Goal: Task Accomplishment & Management: Complete application form

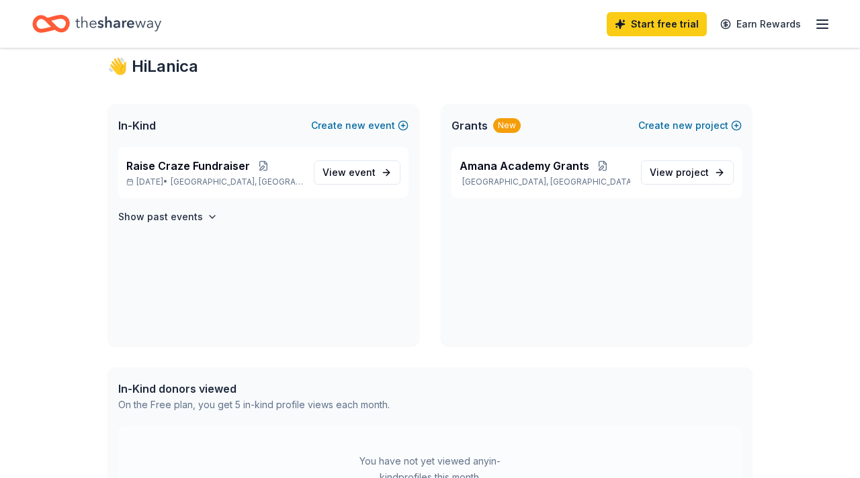
scroll to position [242, 0]
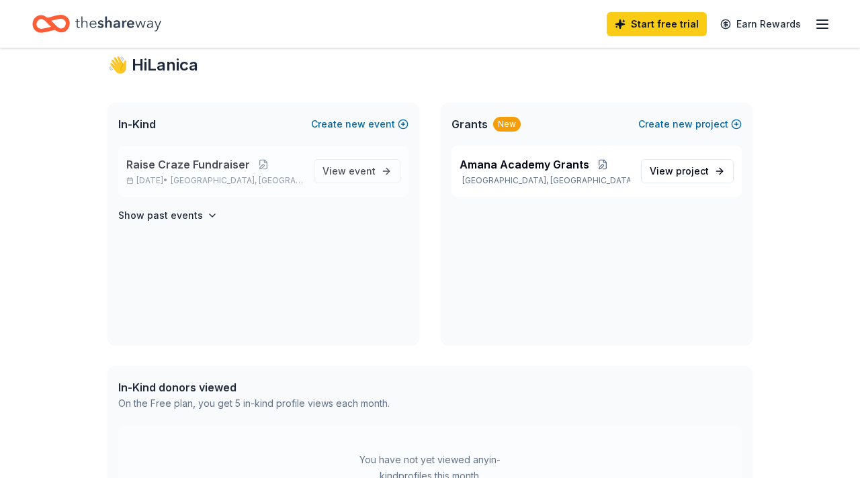
click at [139, 169] on span "Raise Craze Fundraiser" at bounding box center [188, 165] width 124 height 16
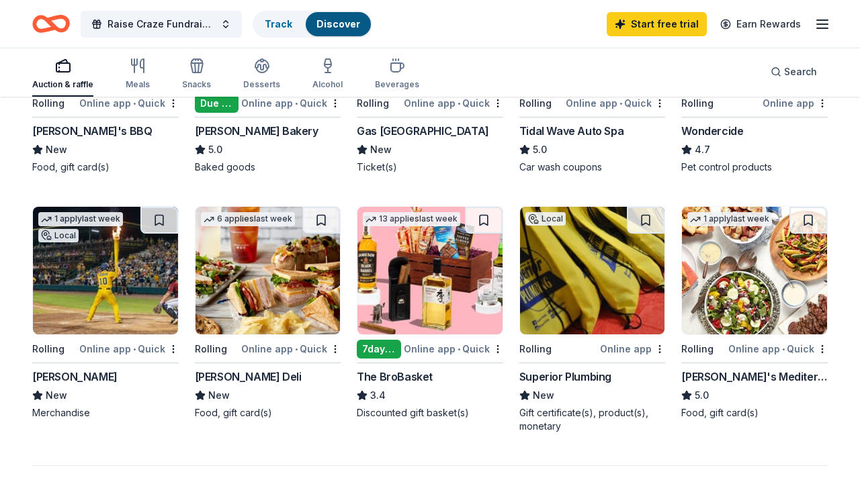
scroll to position [806, 0]
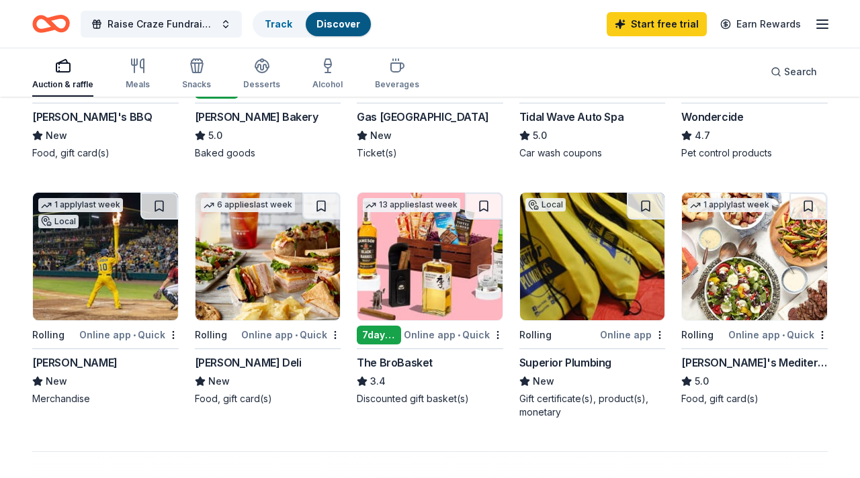
click at [742, 345] on div "1 apply last week Rolling Online app • Quick Taziki's Mediterranean Cafe 5.0 Fo…" at bounding box center [754, 299] width 146 height 214
click at [499, 93] on div "Auction & raffle Meals Snacks Desserts Alcohol Beverages Search" at bounding box center [430, 72] width 796 height 50
click at [193, 81] on div "Snacks" at bounding box center [196, 84] width 29 height 11
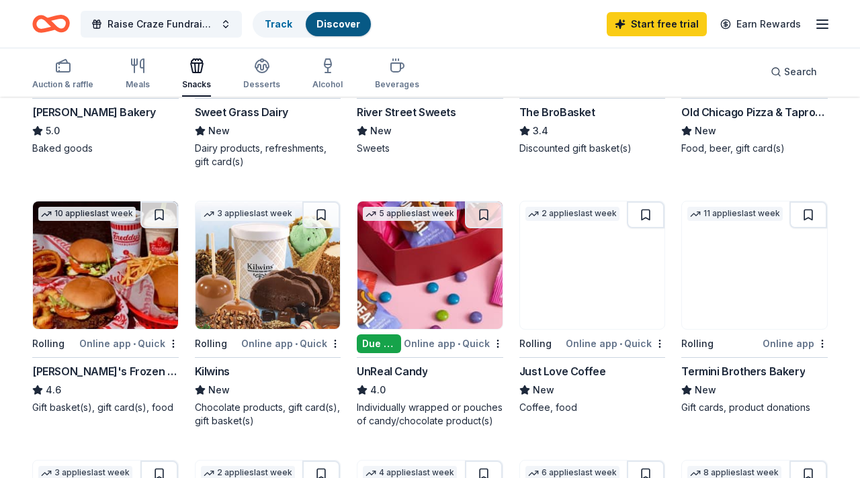
scroll to position [564, 0]
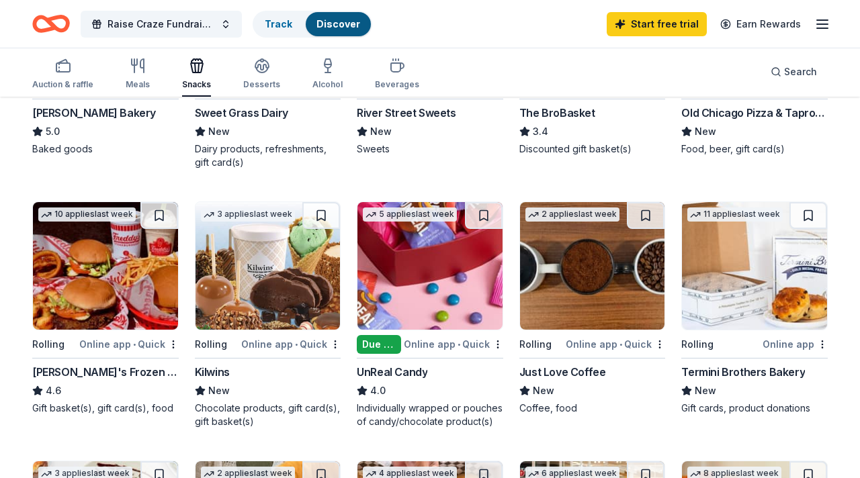
click at [281, 270] on img at bounding box center [268, 266] width 145 height 128
click at [851, 288] on div "49 results in Smyrna, GA Application deadlines 3 this month 1 in September 12 p…" at bounding box center [430, 396] width 860 height 1725
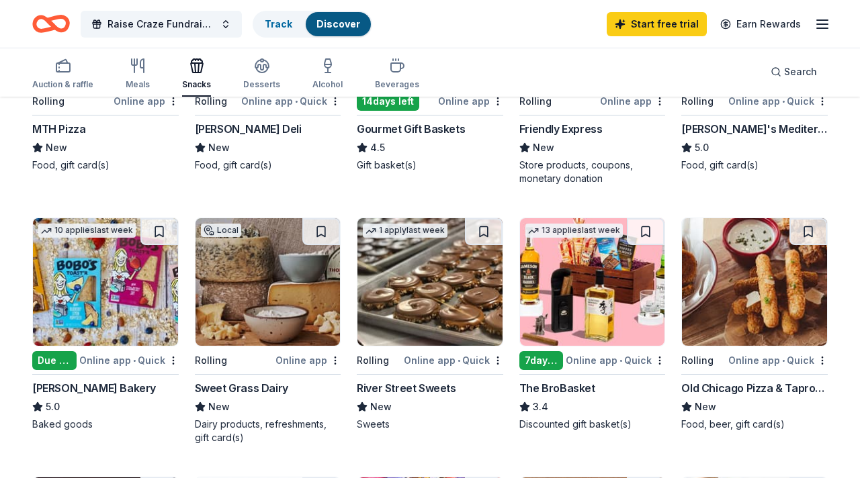
scroll to position [269, 0]
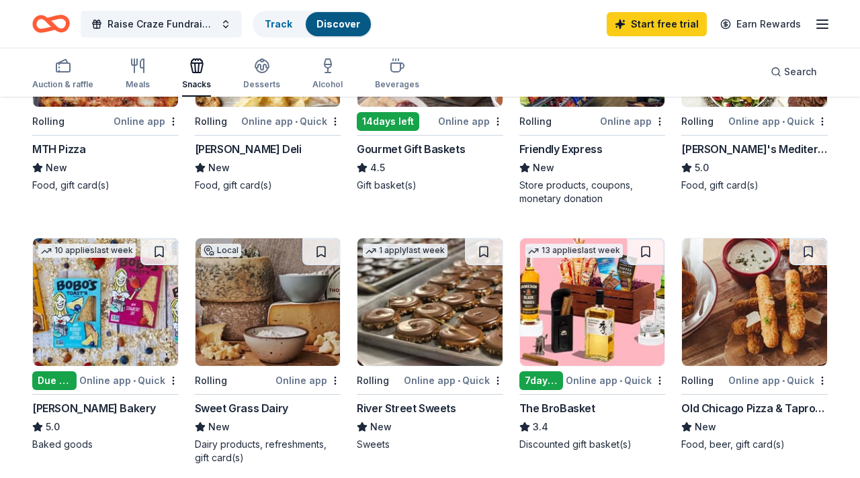
click at [736, 365] on img at bounding box center [754, 303] width 145 height 128
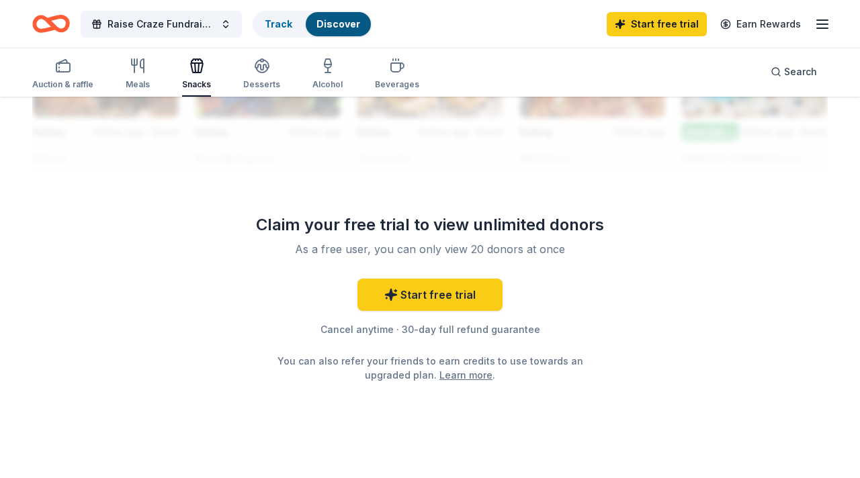
scroll to position [1344, 0]
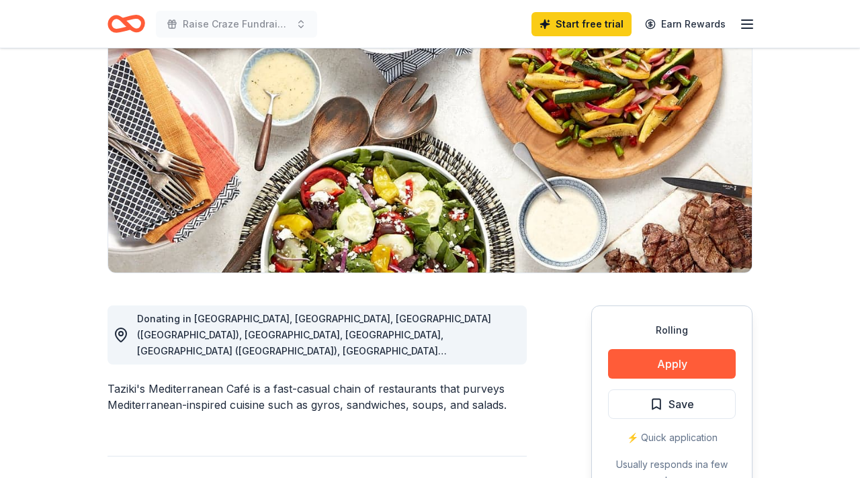
scroll to position [134, 0]
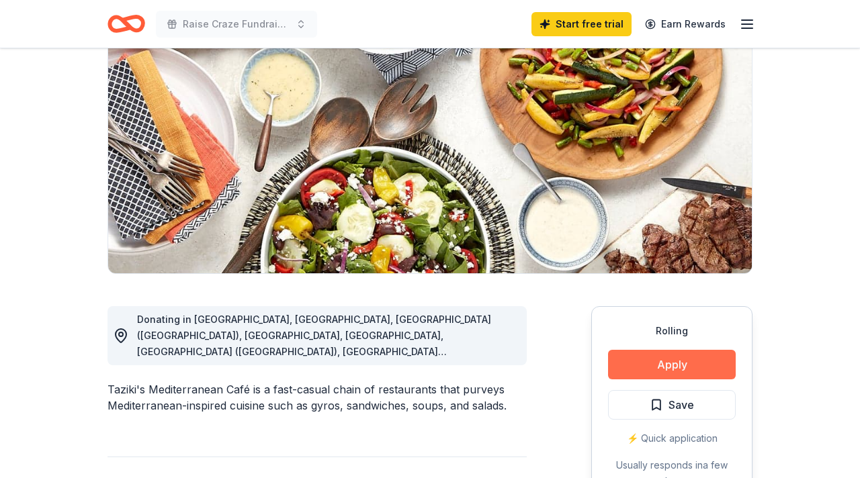
click at [701, 364] on button "Apply" at bounding box center [672, 365] width 128 height 30
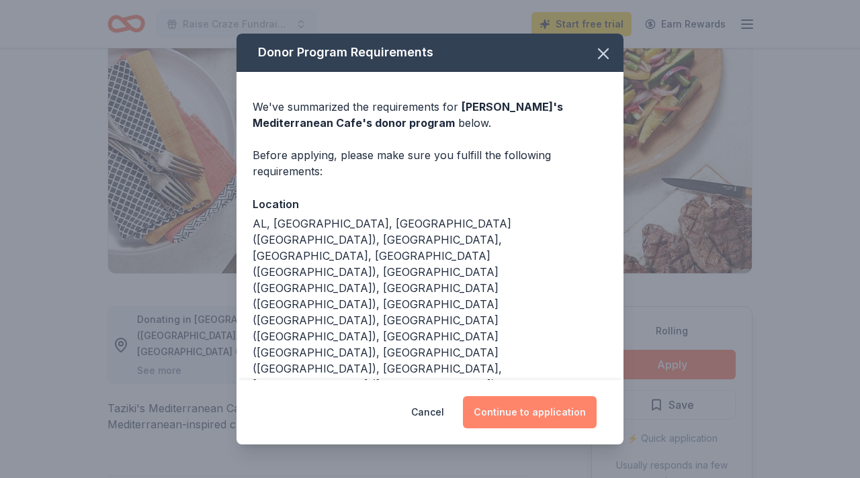
click at [529, 396] on button "Continue to application" at bounding box center [530, 412] width 134 height 32
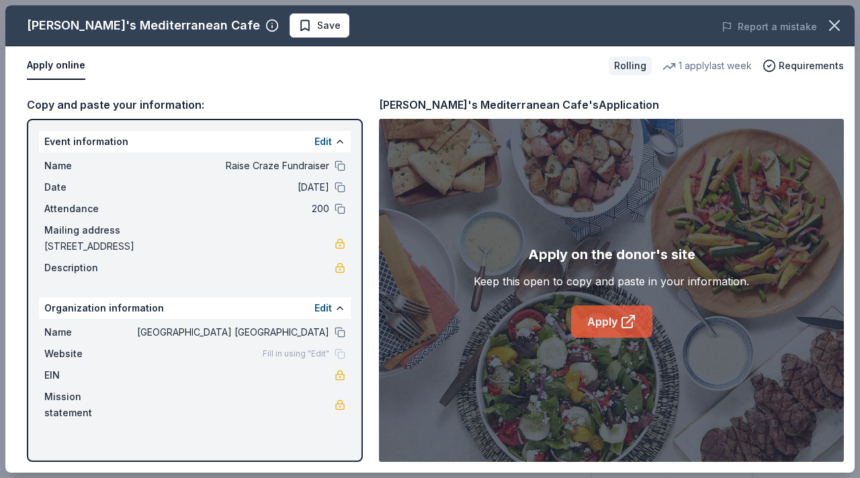
click at [620, 326] on icon at bounding box center [628, 322] width 16 height 16
click at [605, 318] on link "Apply" at bounding box center [611, 322] width 81 height 32
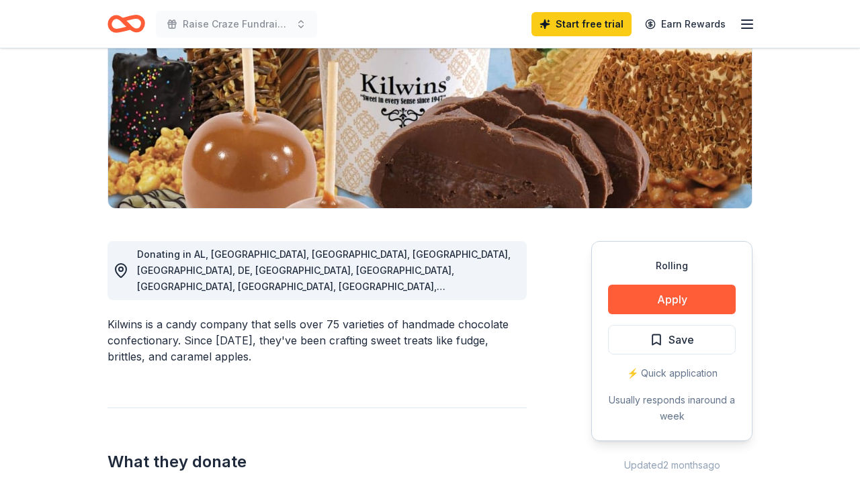
scroll to position [215, 0]
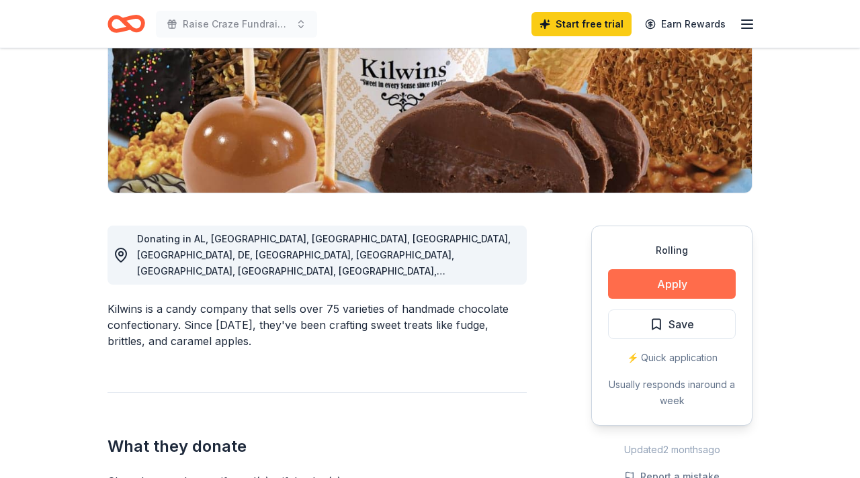
click at [685, 293] on button "Apply" at bounding box center [672, 284] width 128 height 30
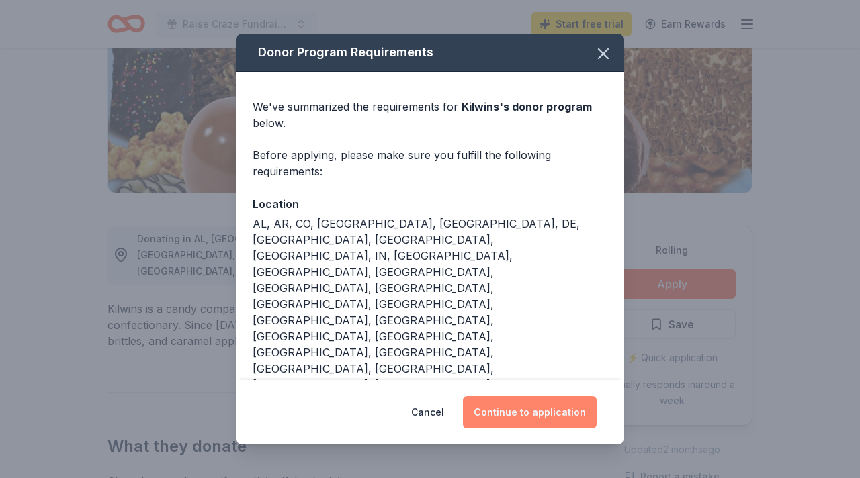
click at [543, 396] on button "Continue to application" at bounding box center [530, 412] width 134 height 32
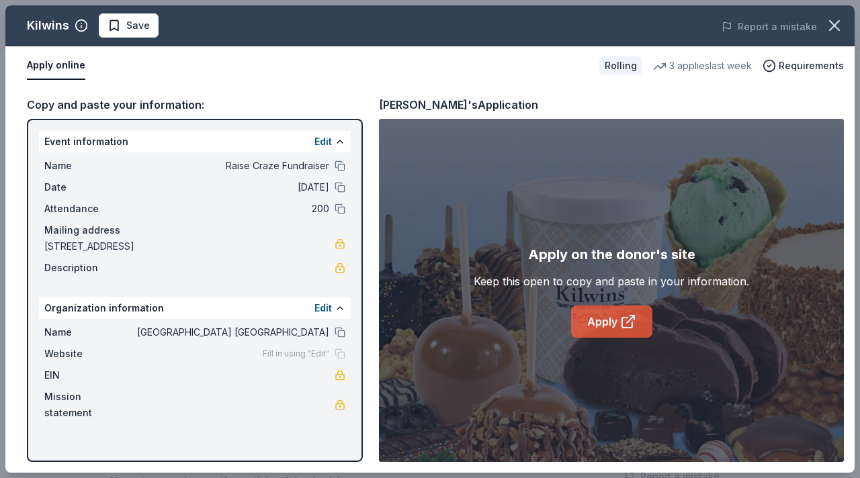
click at [617, 323] on link "Apply" at bounding box center [611, 322] width 81 height 32
click at [835, 22] on icon "button" at bounding box center [834, 25] width 19 height 19
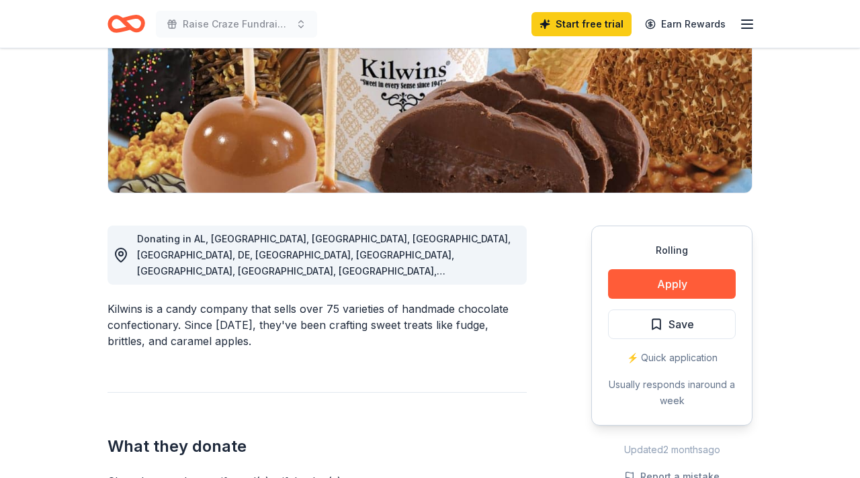
click at [233, 413] on div "What they donate Chocolate products, gift card(s), gift basket(s) Desserts Auct…" at bounding box center [317, 470] width 419 height 157
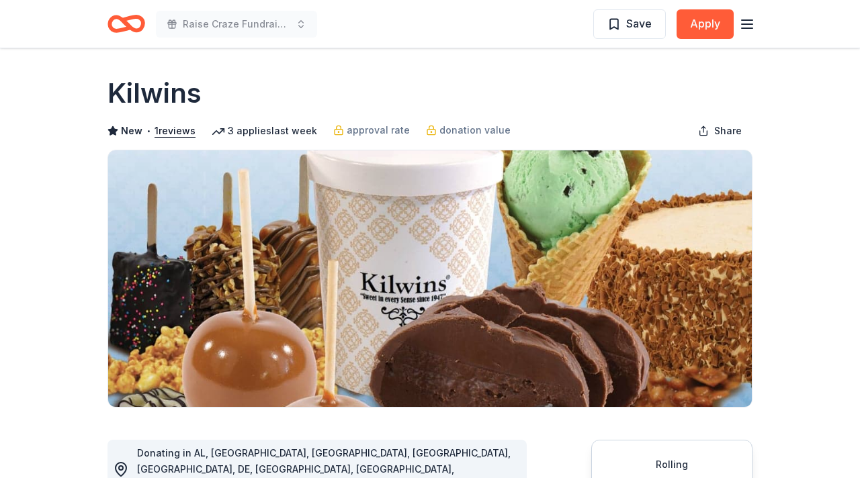
scroll to position [0, 0]
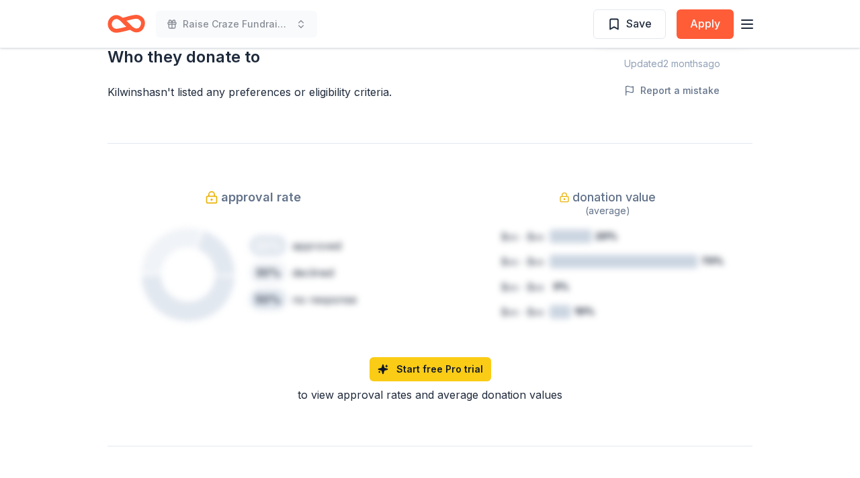
scroll to position [806, 0]
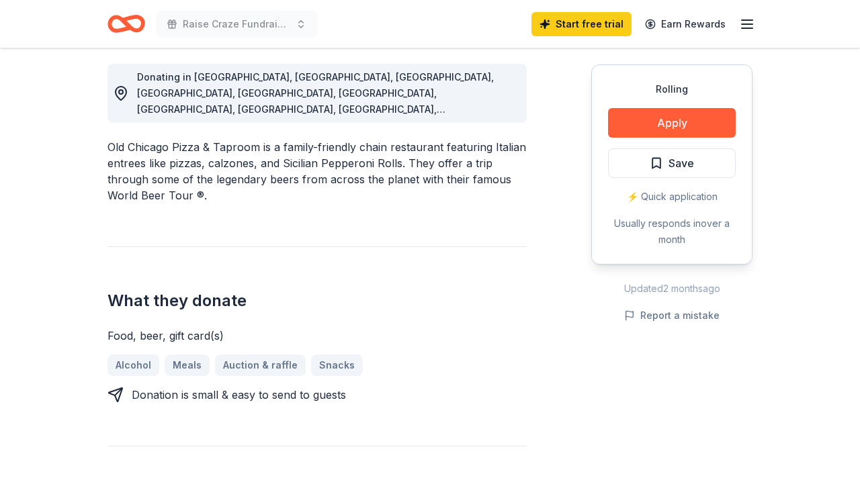
scroll to position [376, 0]
click at [691, 123] on button "Apply" at bounding box center [672, 123] width 128 height 30
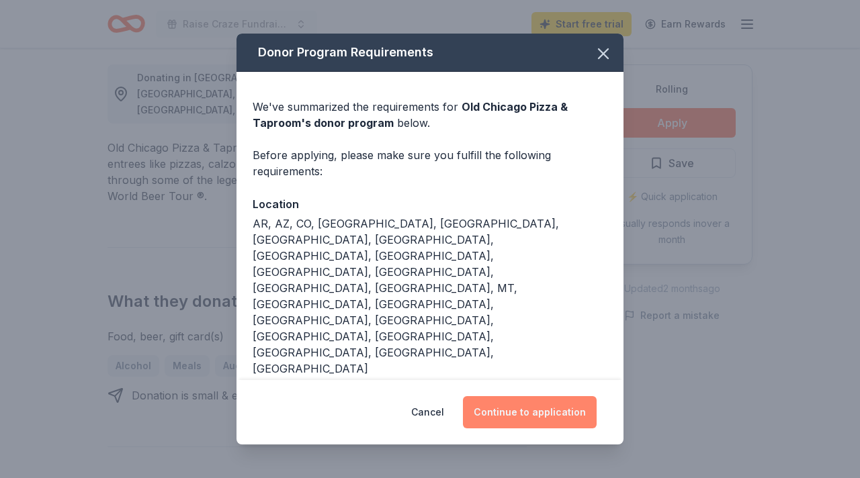
click at [552, 396] on button "Continue to application" at bounding box center [530, 412] width 134 height 32
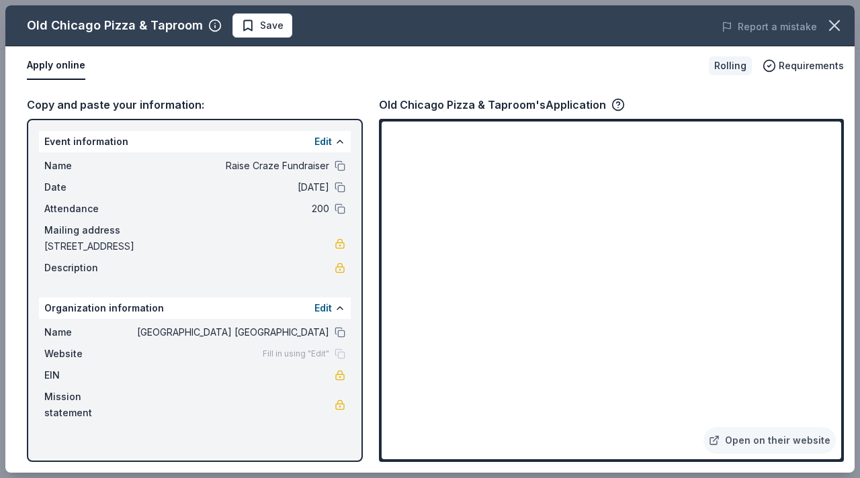
click at [847, 425] on div "Copy and paste your information: Event information Edit Name Raise Craze Fundra…" at bounding box center [429, 279] width 849 height 388
click at [838, 105] on div "Old Chicago Pizza & Taproom's Application" at bounding box center [611, 104] width 465 height 17
drag, startPoint x: 372, startPoint y: 425, endPoint x: 369, endPoint y: 478, distance: 52.5
click at [366, 478] on div "Old Chicago Pizza & Taproom Save Report a mistake Apply online Rolling Requirem…" at bounding box center [430, 239] width 860 height 478
click at [749, 440] on link "Open on their website" at bounding box center [770, 440] width 132 height 27
